Goal: Information Seeking & Learning: Learn about a topic

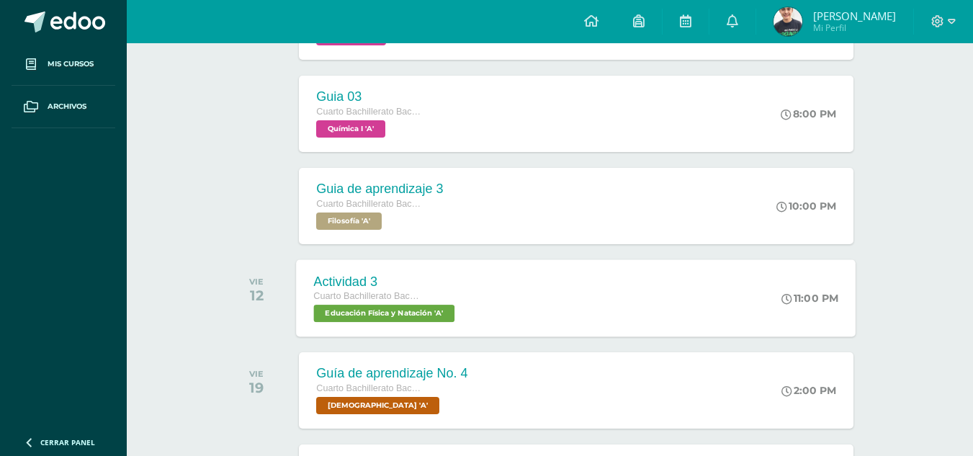
scroll to position [937, 0]
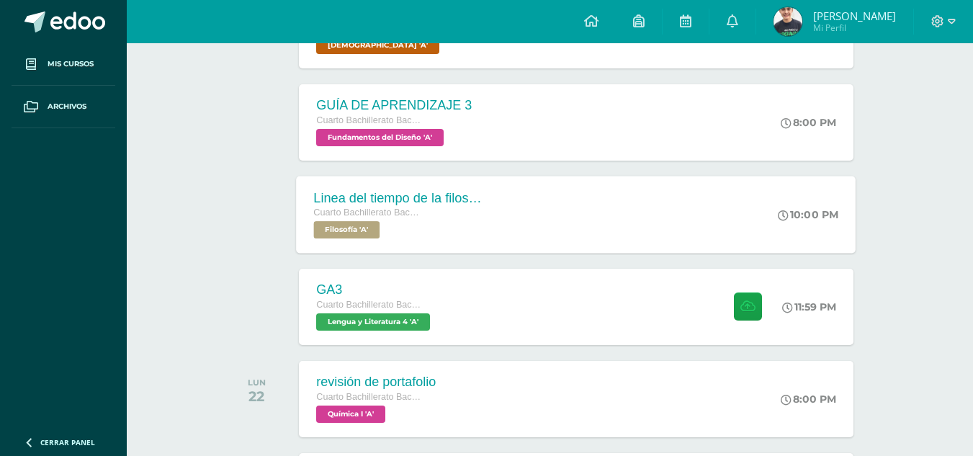
click at [489, 217] on div "Linea del tiempo de la filosofia Cuarto Bachillerato Bachillerato en CCLL con O…" at bounding box center [401, 214] width 209 height 77
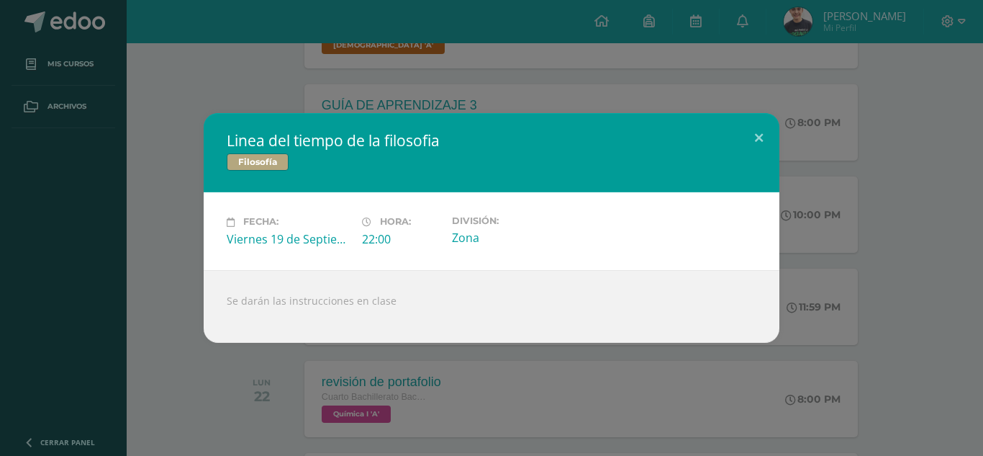
click at [843, 164] on div "Linea del tiempo de la filosofia Filosofía Fecha: [DATE] Hora: 22:00 División:" at bounding box center [492, 227] width 972 height 229
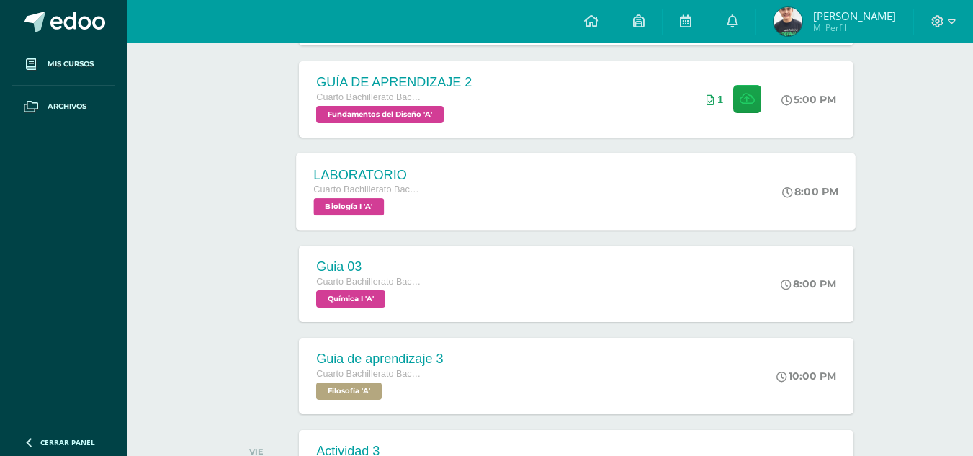
scroll to position [433, 0]
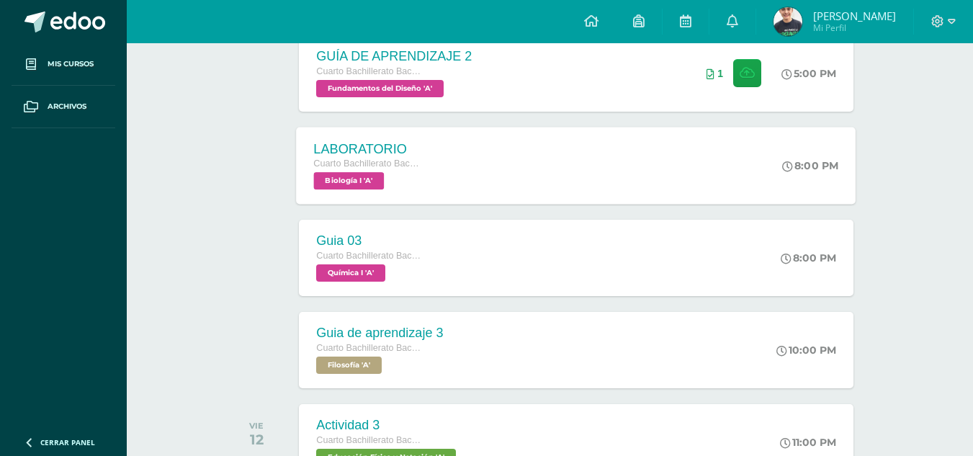
click at [460, 144] on div "LABORATORIO Cuarto Bachillerato Bachillerato en CCLL con Orientación en Diseño …" at bounding box center [576, 165] width 559 height 77
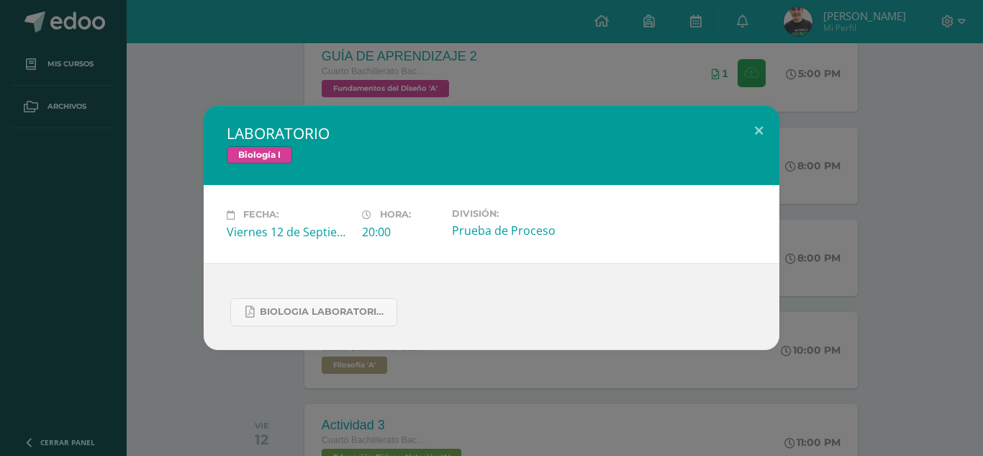
click at [804, 237] on div "LABORATORIO Biología I Fecha: [DATE] Hora: 20:00 División:" at bounding box center [492, 227] width 972 height 243
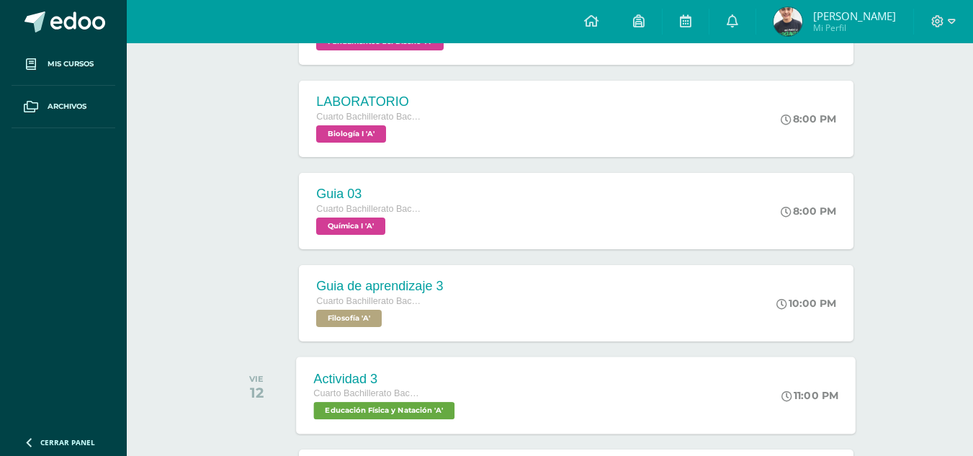
scroll to position [505, 0]
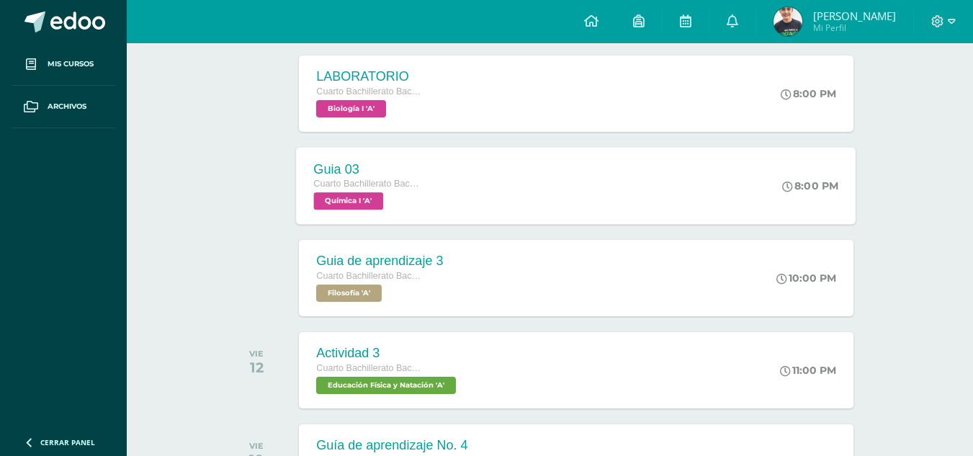
click at [455, 179] on div "Guia 03 Cuarto Bachillerato Bachillerato en CCLL con Orientación en Diseño Gráf…" at bounding box center [576, 185] width 559 height 77
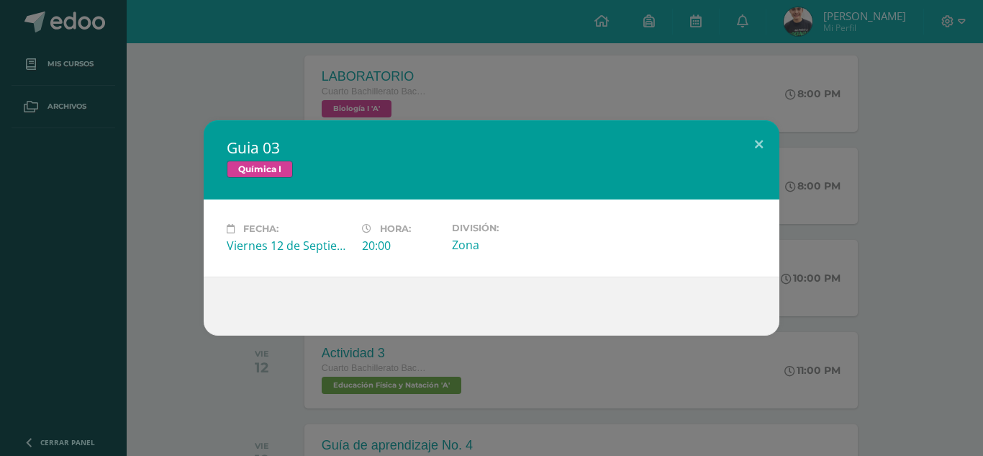
click at [852, 220] on div "Guia 03 Química I Fecha: [DATE] Hora: 20:00 División: Zona" at bounding box center [492, 227] width 972 height 215
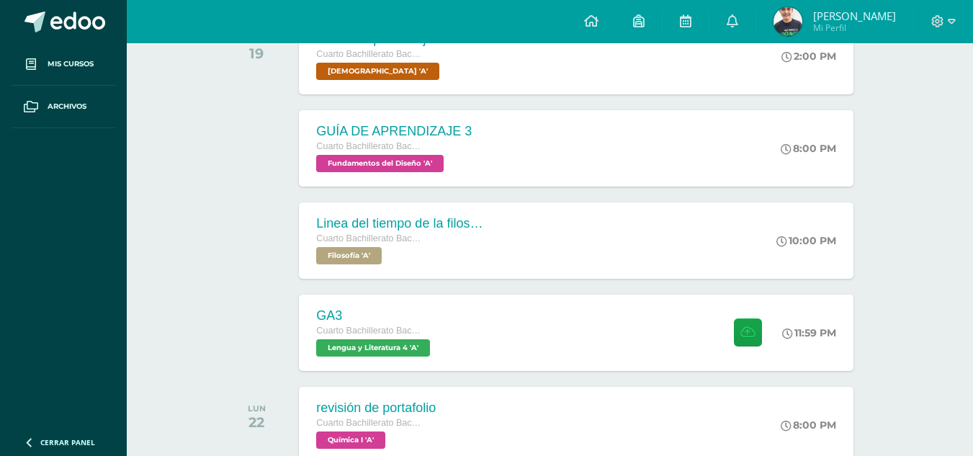
scroll to position [937, 0]
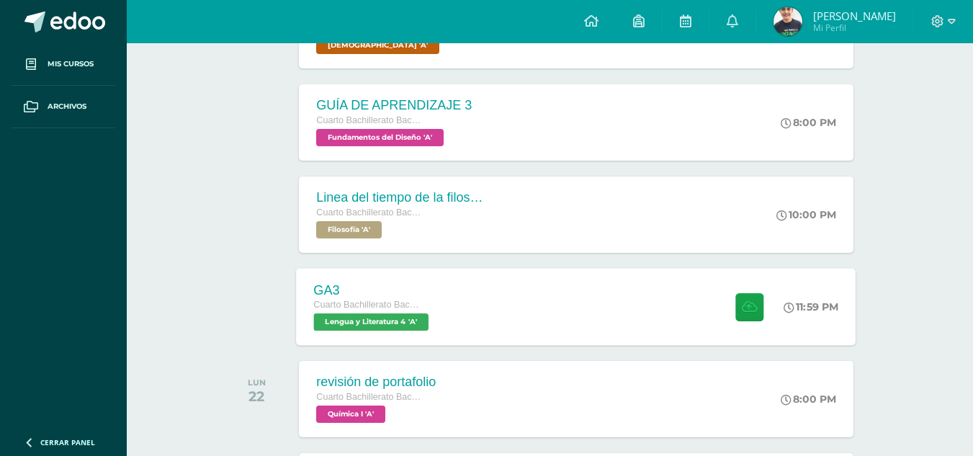
click at [517, 317] on div "GA3 Cuarto Bachillerato Bachillerato en CCLL con Orientación en Diseño Gráfico …" at bounding box center [576, 306] width 559 height 77
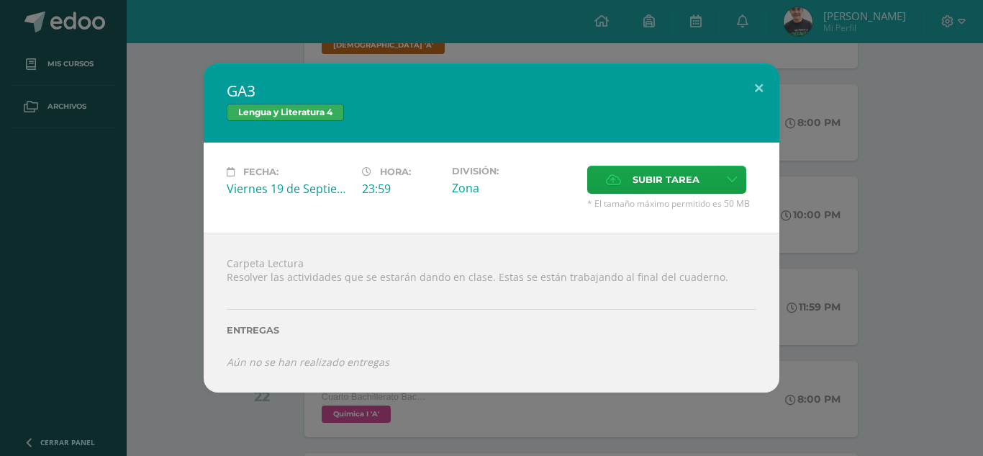
click at [816, 286] on div "GA3 Lengua y Literatura 4 Fecha: [DATE] Hora: 23:59 División: Zona" at bounding box center [492, 227] width 972 height 328
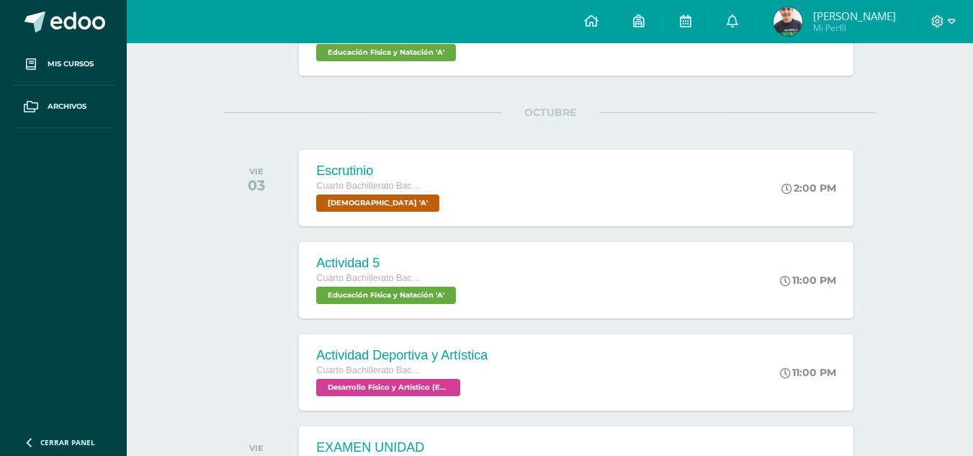
scroll to position [1513, 0]
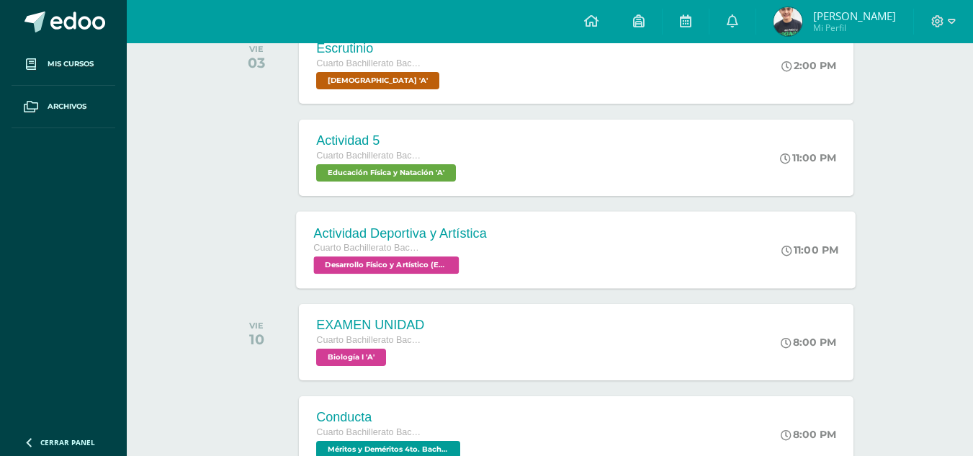
click at [460, 254] on div "Cuarto Bachillerato Bachillerato en CCLL con Orientación en Diseño Gráfico" at bounding box center [400, 248] width 173 height 16
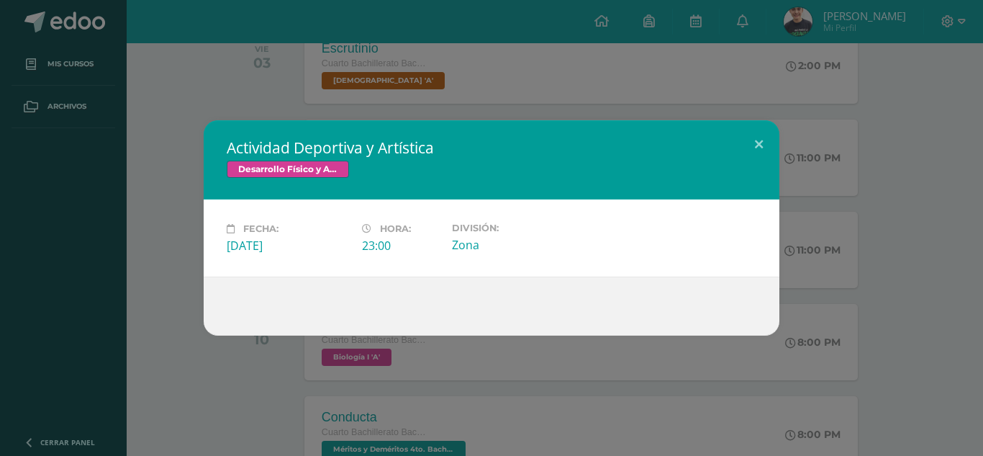
click at [839, 225] on div "Actividad Deportiva y Artística Desarrollo Físico y Artístico (Extracurricular)…" at bounding box center [492, 227] width 972 height 215
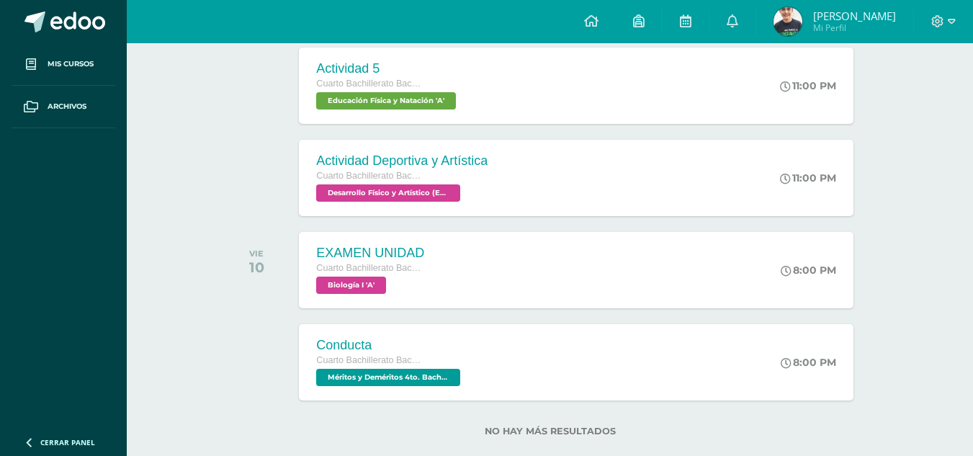
scroll to position [1612, 0]
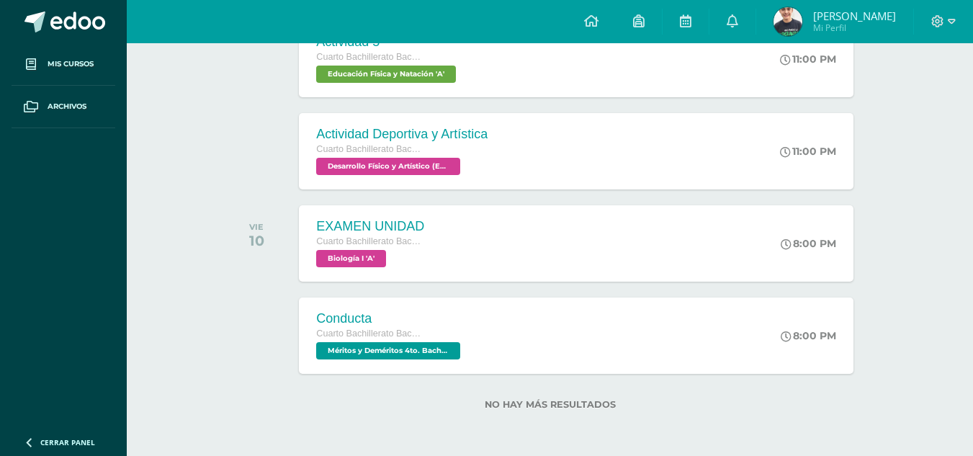
click at [103, 294] on ul "Mis cursos Archivos" at bounding box center [63, 234] width 127 height 382
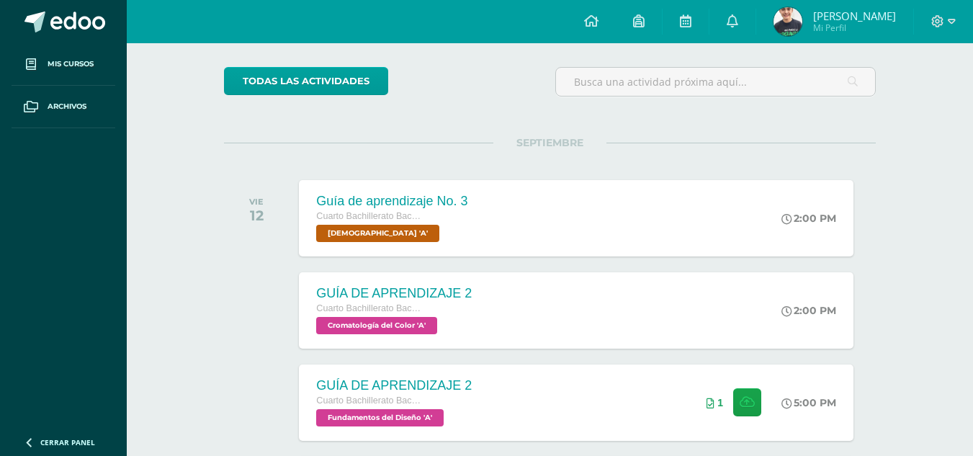
scroll to position [0, 0]
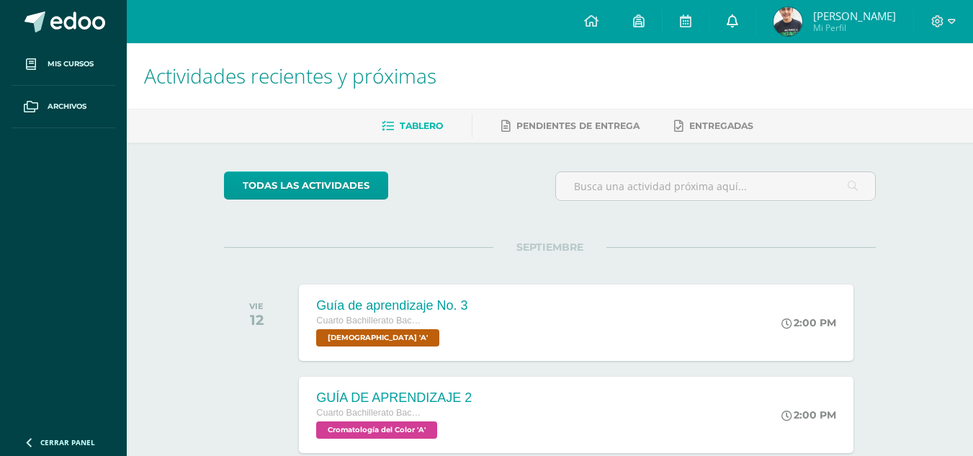
click at [728, 24] on link at bounding box center [732, 21] width 46 height 43
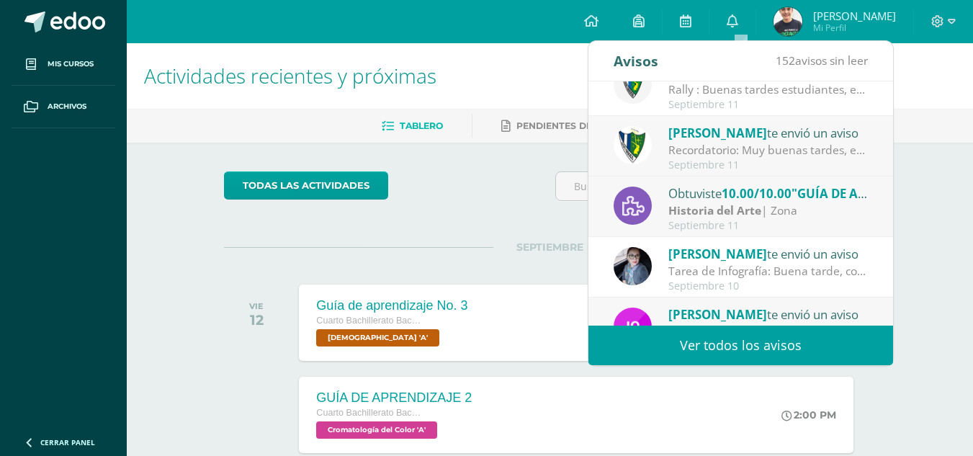
scroll to position [216, 0]
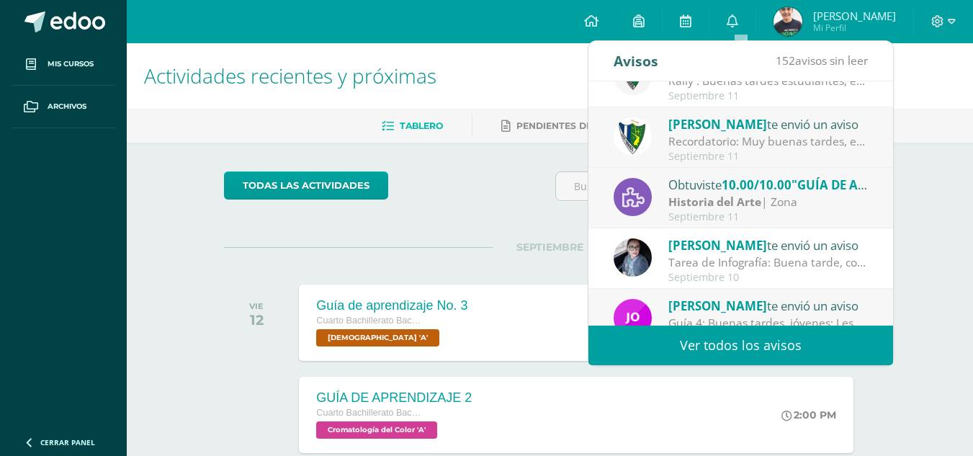
click at [722, 140] on div "Recordatorio: Muy buenas tardes, estimados estudiantes. Es un gusto saludarles.…" at bounding box center [768, 141] width 200 height 17
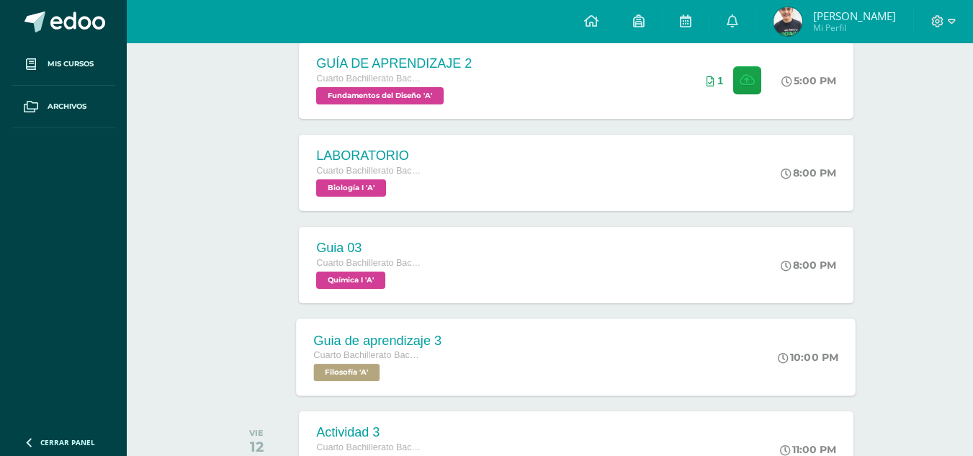
scroll to position [432, 0]
